Goal: Task Accomplishment & Management: Manage account settings

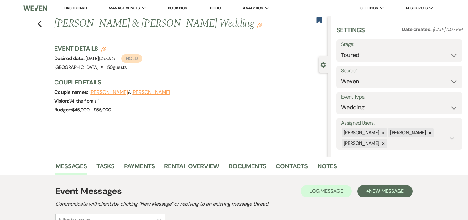
select select "5"
select select "1"
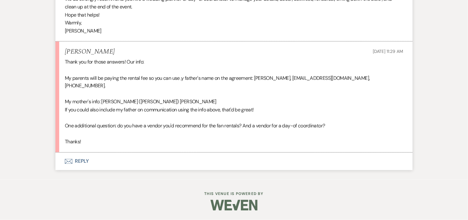
click at [82, 160] on button "Envelope Reply" at bounding box center [233, 162] width 357 height 18
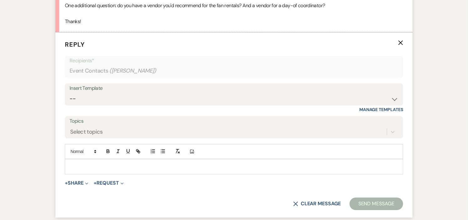
scroll to position [1638, 0]
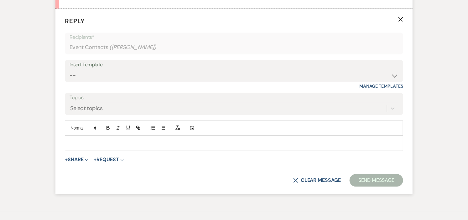
click at [167, 147] on p at bounding box center [234, 143] width 328 height 7
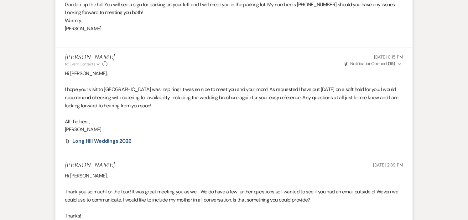
scroll to position [0, 0]
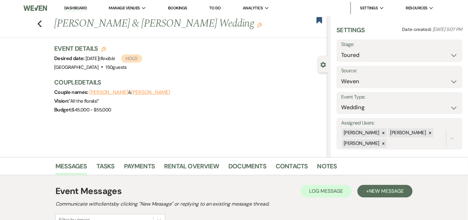
click at [106, 91] on button "[PERSON_NAME]" at bounding box center [108, 92] width 39 height 5
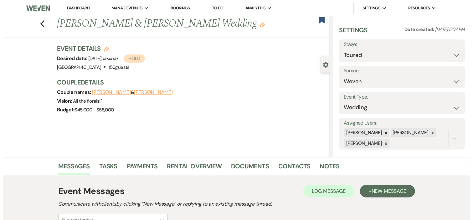
select select "1"
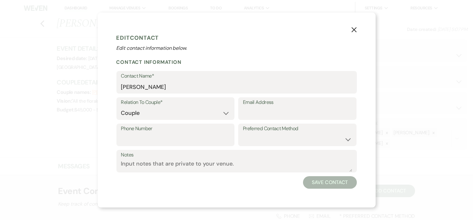
click at [354, 29] on use "button" at bounding box center [354, 29] width 5 height 5
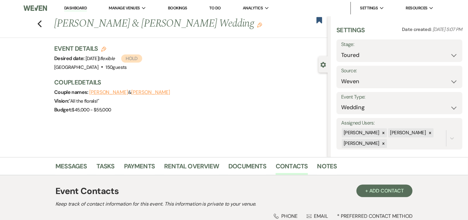
click at [161, 91] on button "[PERSON_NAME]" at bounding box center [150, 92] width 39 height 5
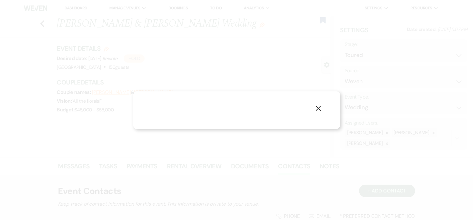
select select "1"
select select "text"
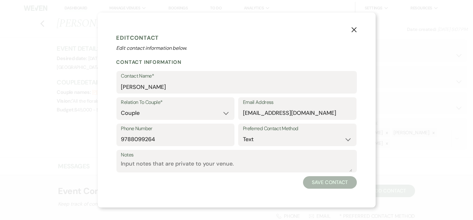
click at [355, 31] on use "button" at bounding box center [354, 29] width 5 height 5
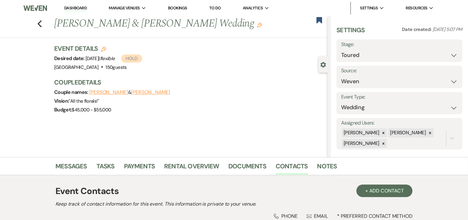
scroll to position [117, 0]
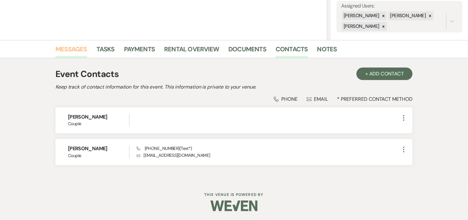
click at [70, 49] on link "Messages" at bounding box center [71, 51] width 32 height 14
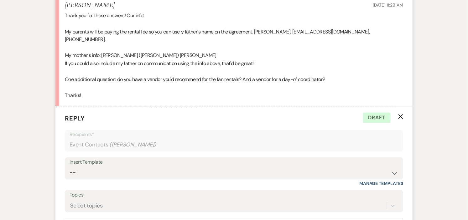
scroll to position [1540, 0]
